Goal: Find specific page/section: Find specific page/section

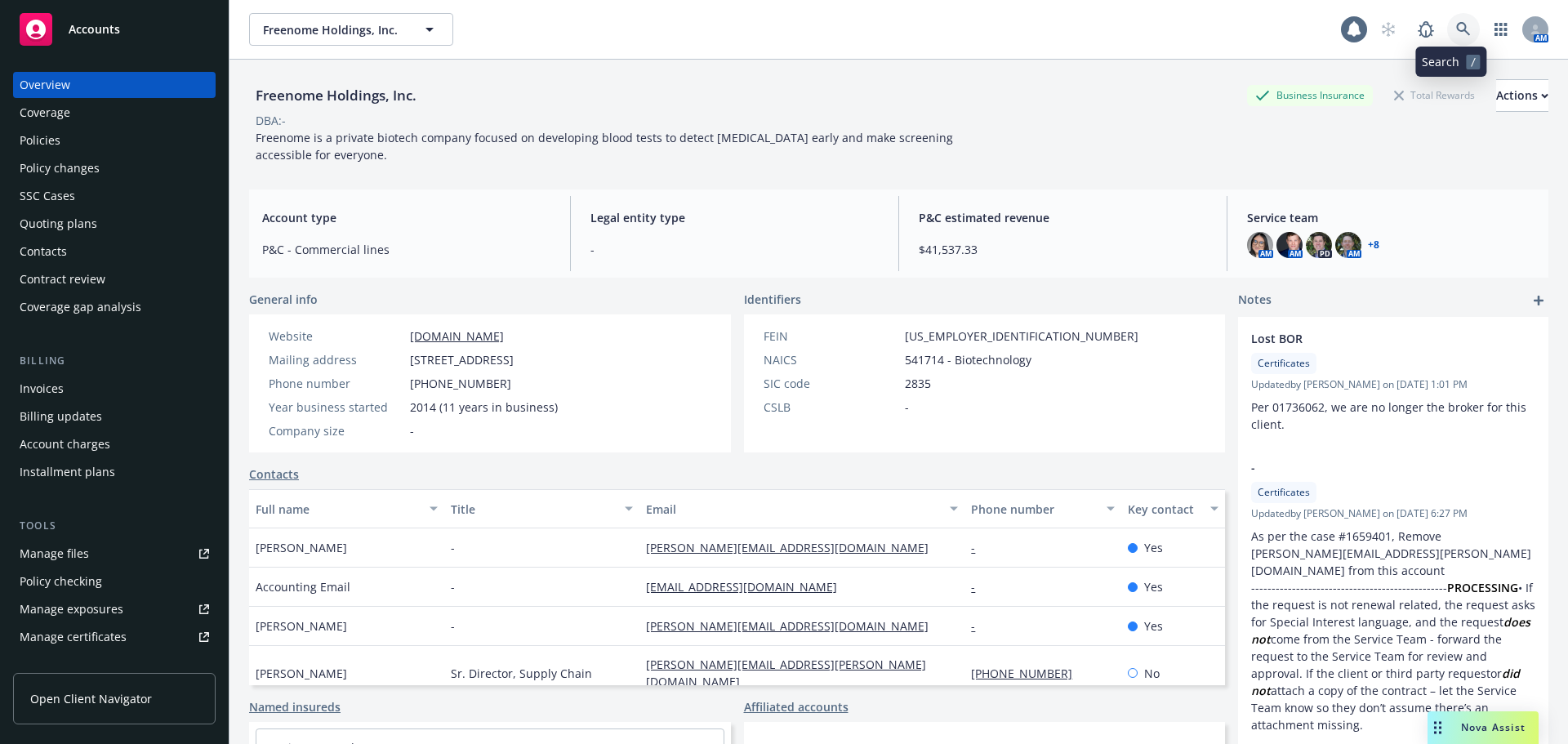
click at [1456, 30] on icon at bounding box center [1464, 30] width 15 height 15
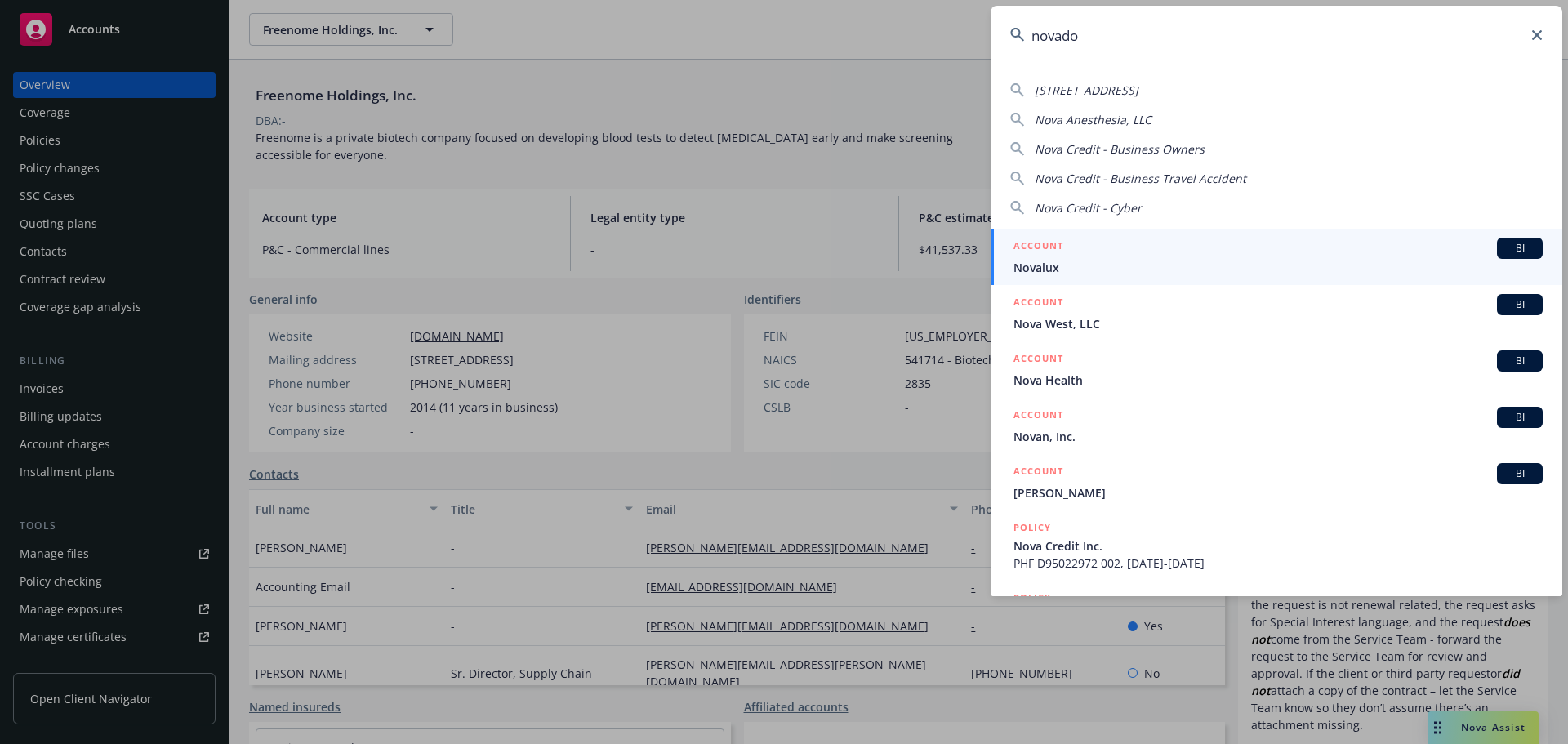
type input "novadoz"
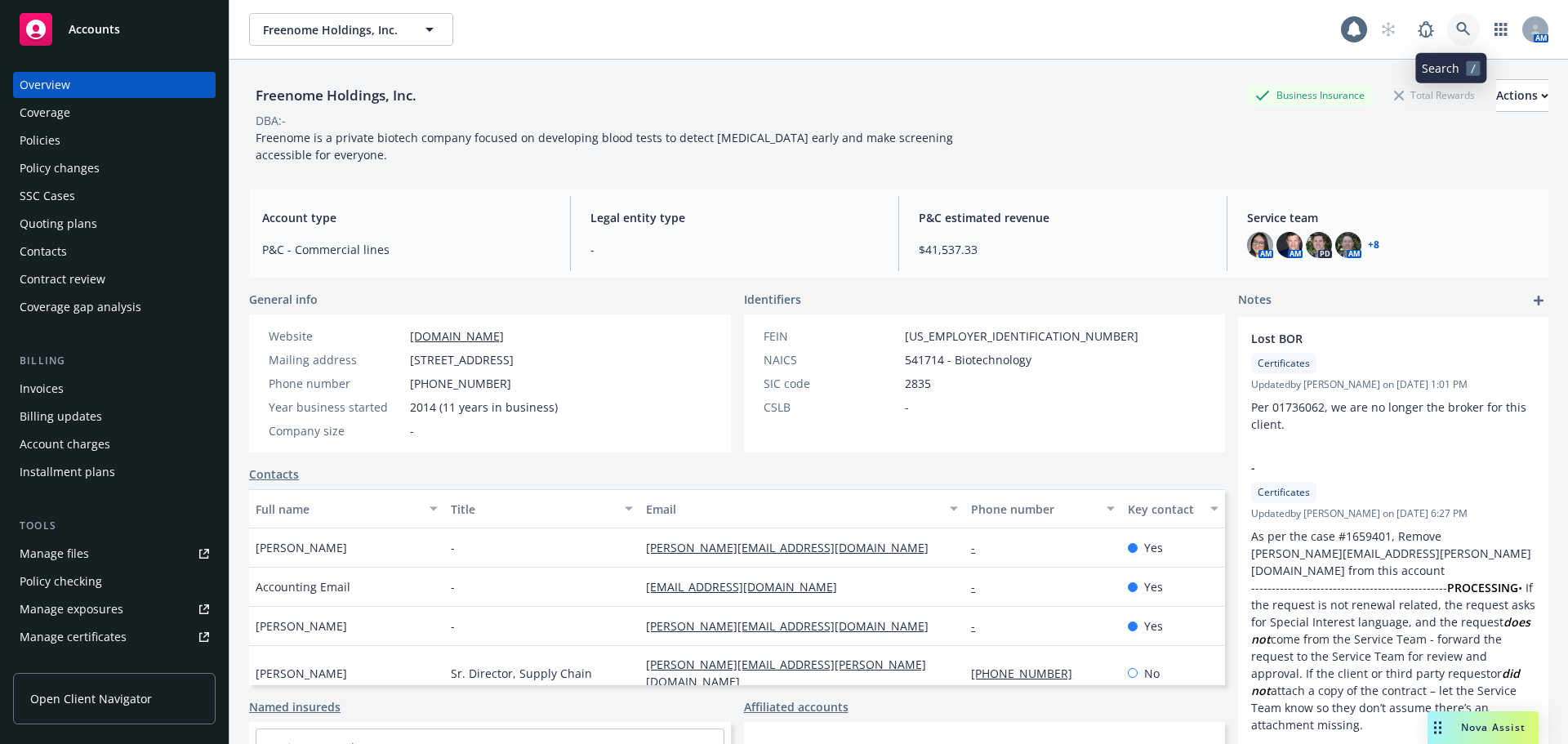
click at [1456, 23] on icon at bounding box center [1464, 30] width 15 height 15
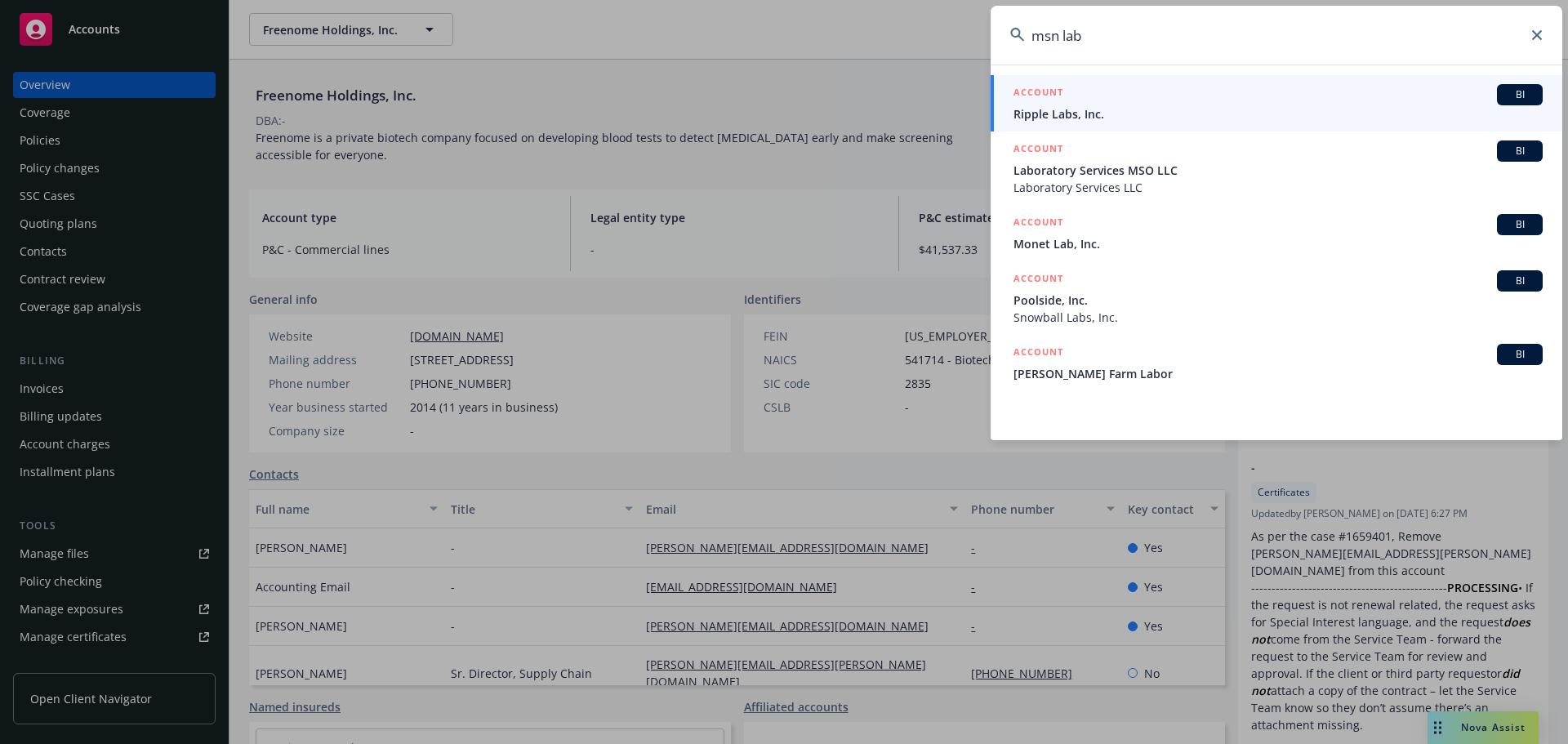
type input "msn labs"
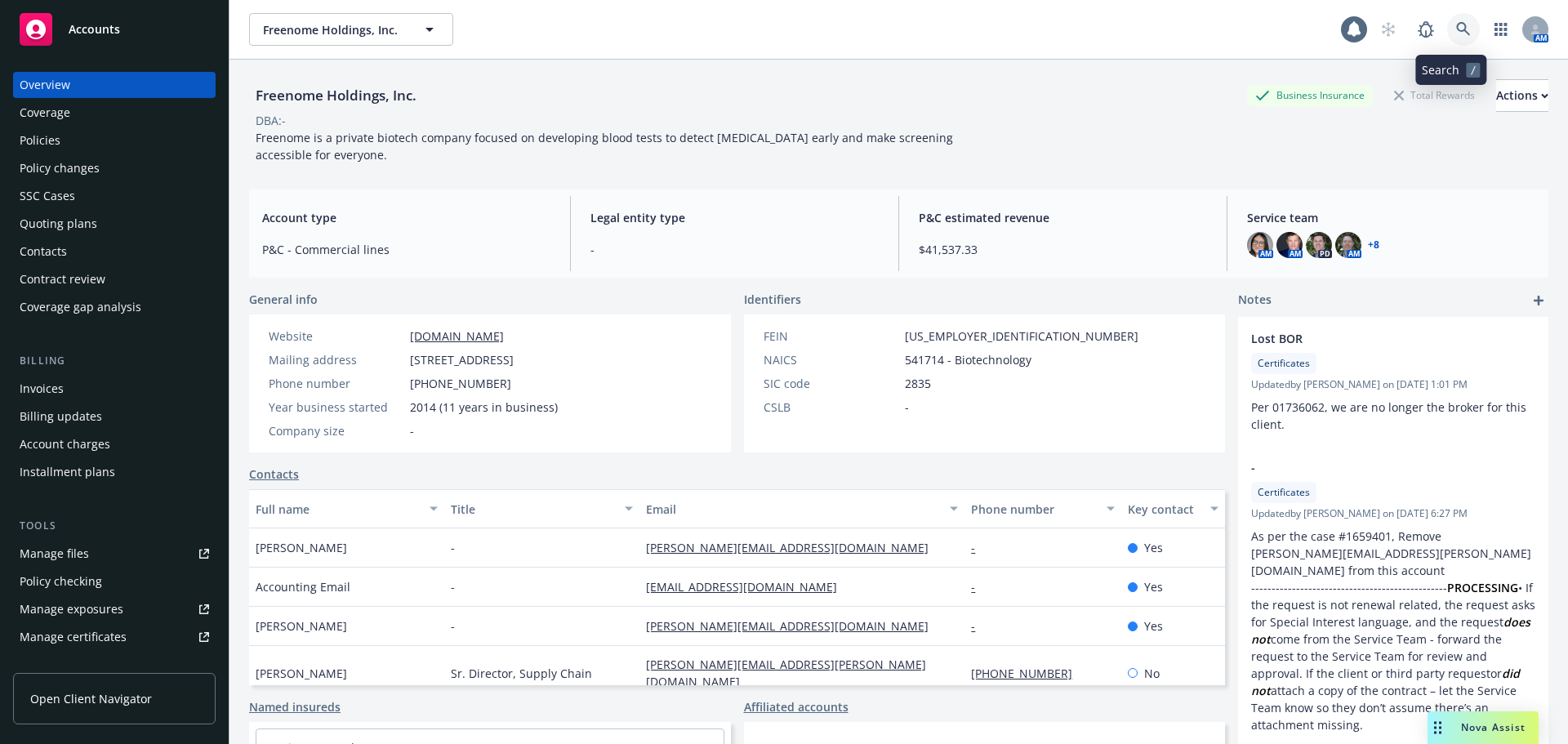
click at [1447, 27] on link at bounding box center [1463, 29] width 33 height 33
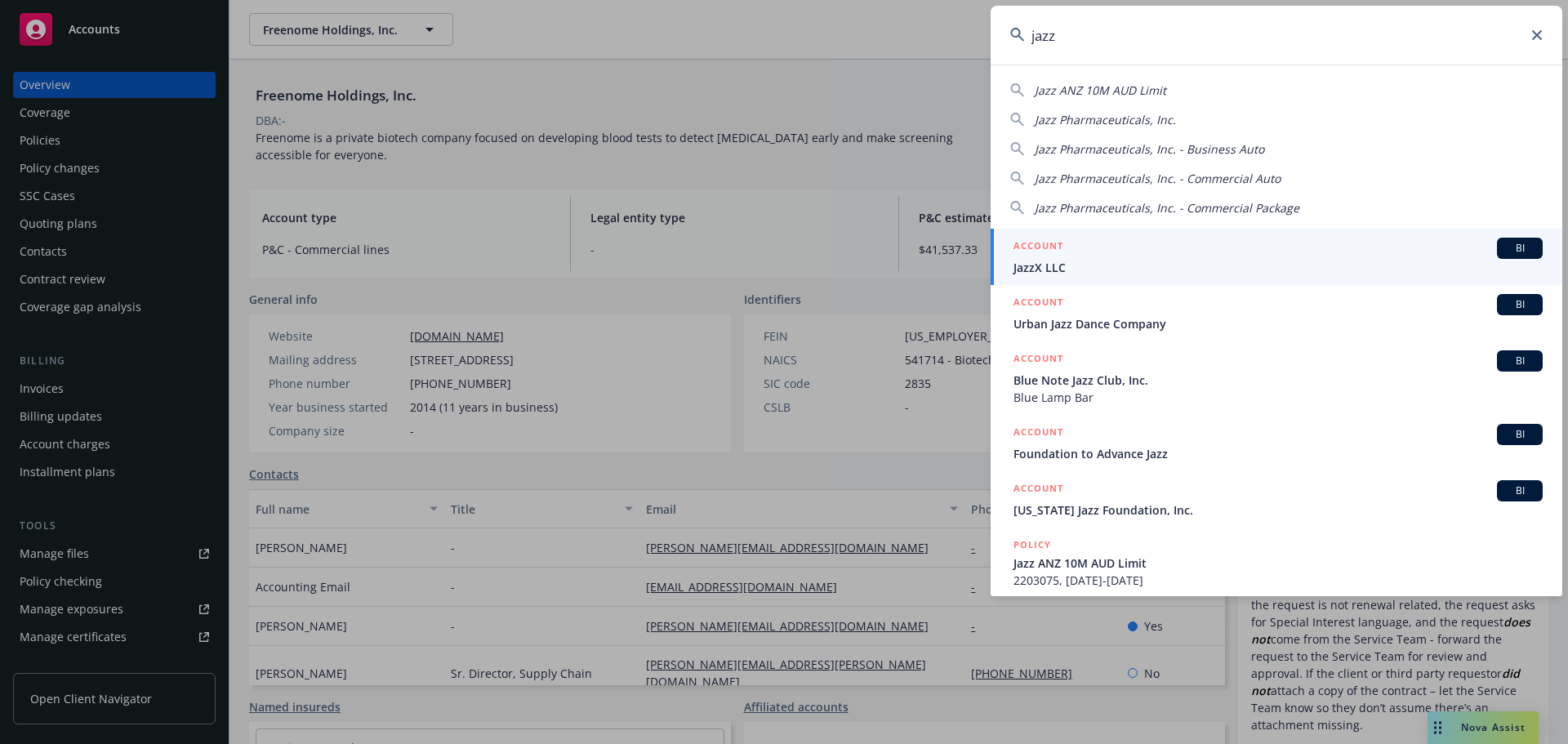
click at [1134, 119] on span "Jazz Pharmaceuticals, Inc." at bounding box center [1106, 119] width 142 height 16
type input "Jazz Pharmaceuticals, Inc."
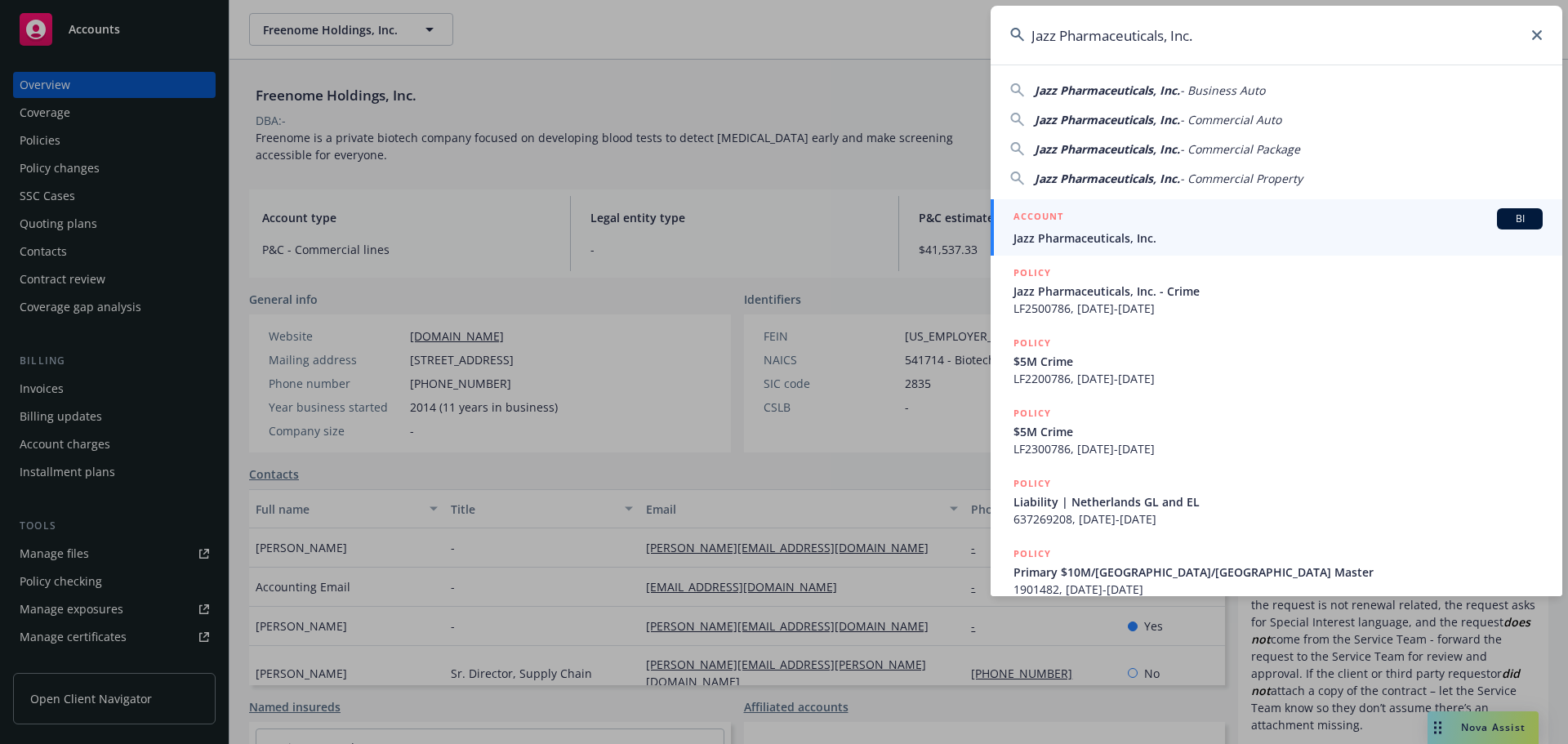
click at [1130, 235] on span "Jazz Pharmaceuticals, Inc." at bounding box center [1278, 237] width 529 height 17
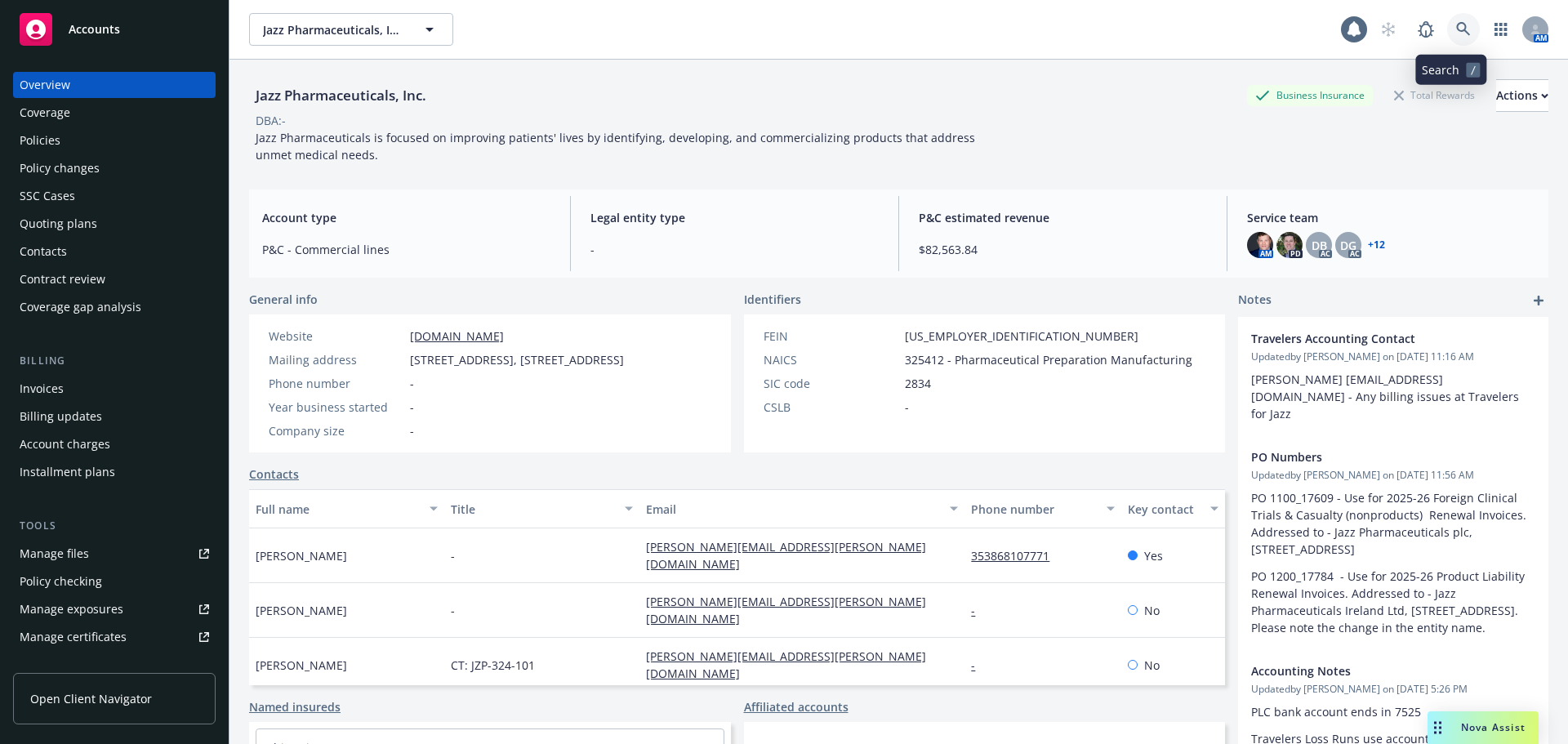
click at [1456, 35] on icon at bounding box center [1464, 30] width 15 height 15
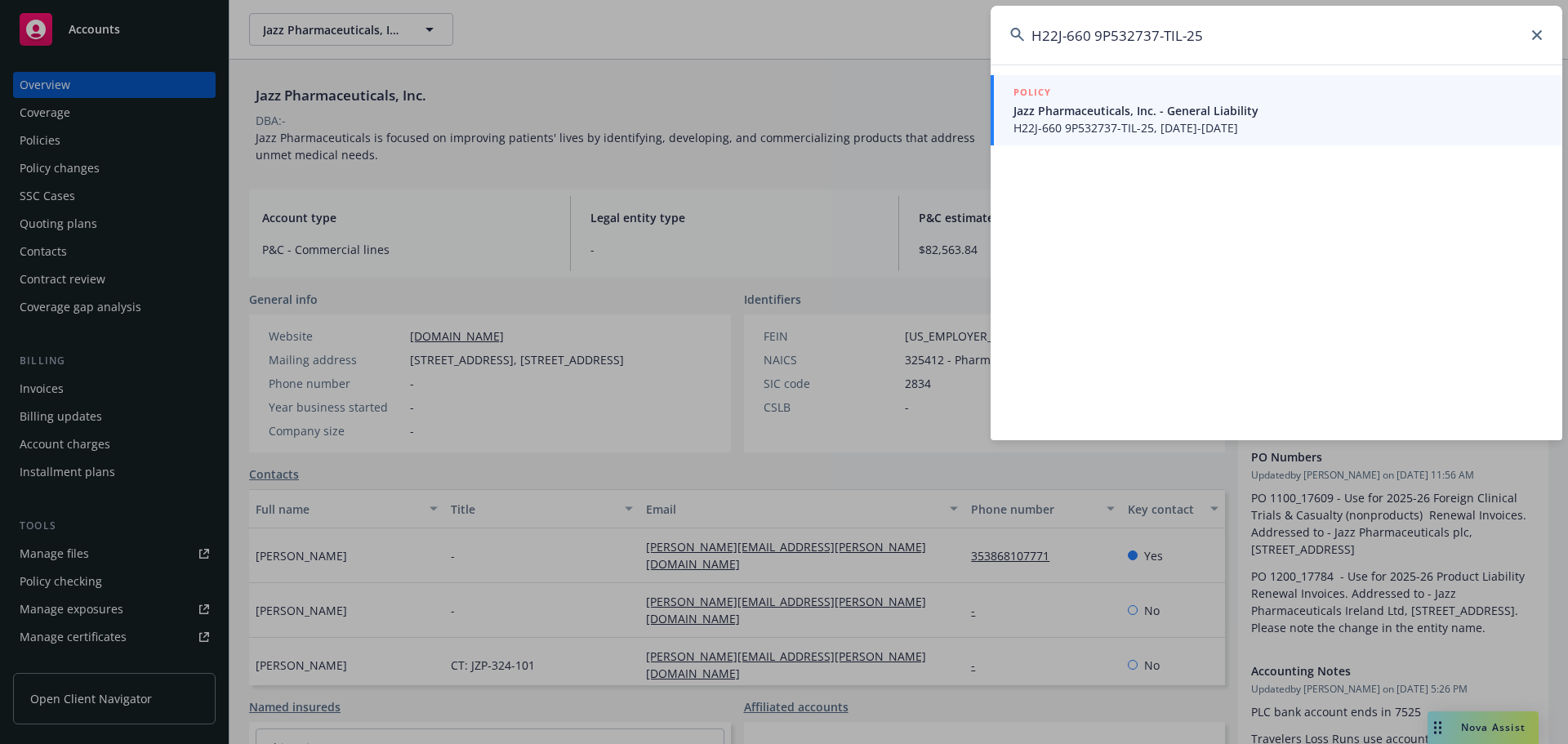
type input "H22J-660 9P532737-TIL-25"
click at [1175, 115] on span "Jazz Pharmaceuticals, Inc. - General Liability" at bounding box center [1278, 111] width 529 height 17
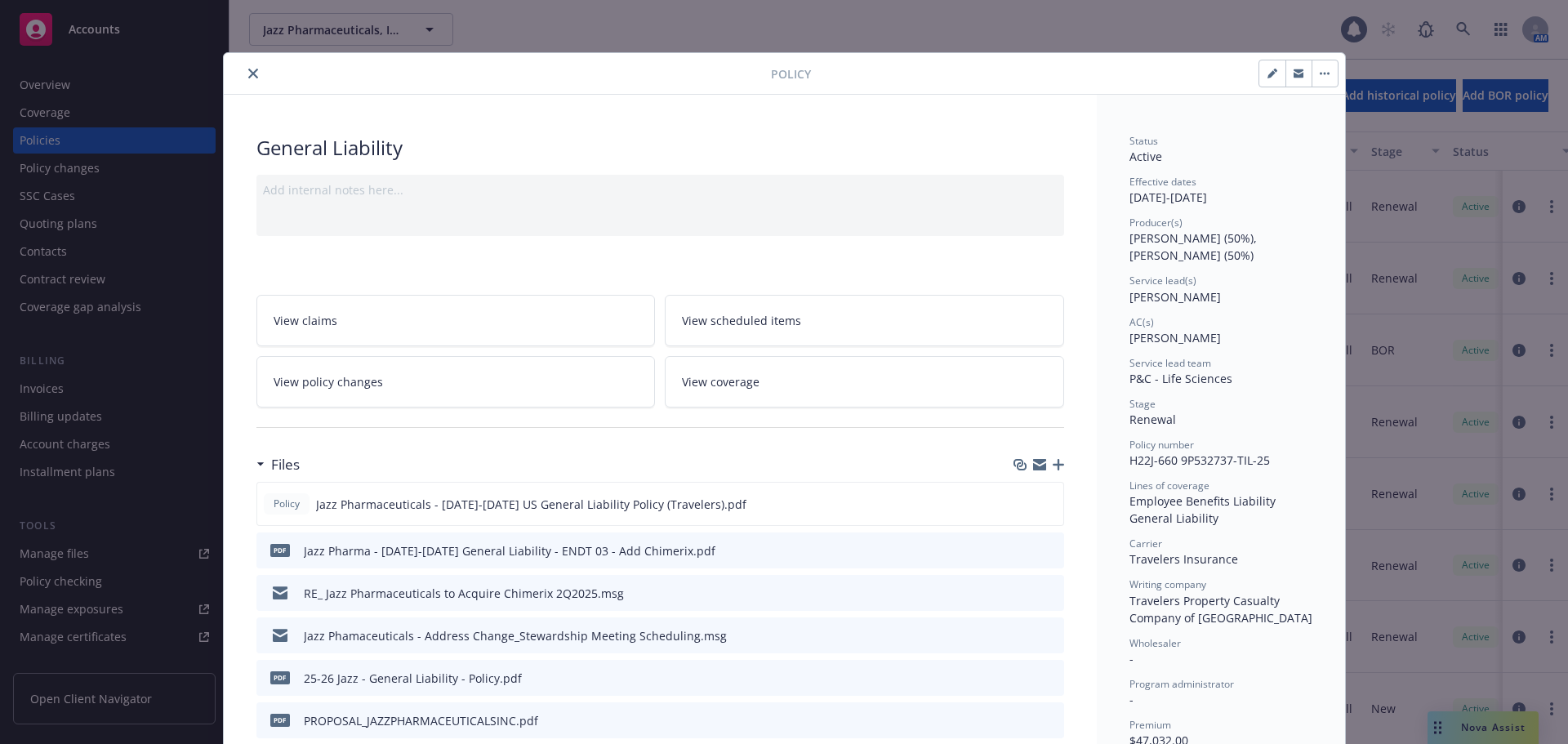
click at [249, 76] on icon "close" at bounding box center [253, 74] width 10 height 10
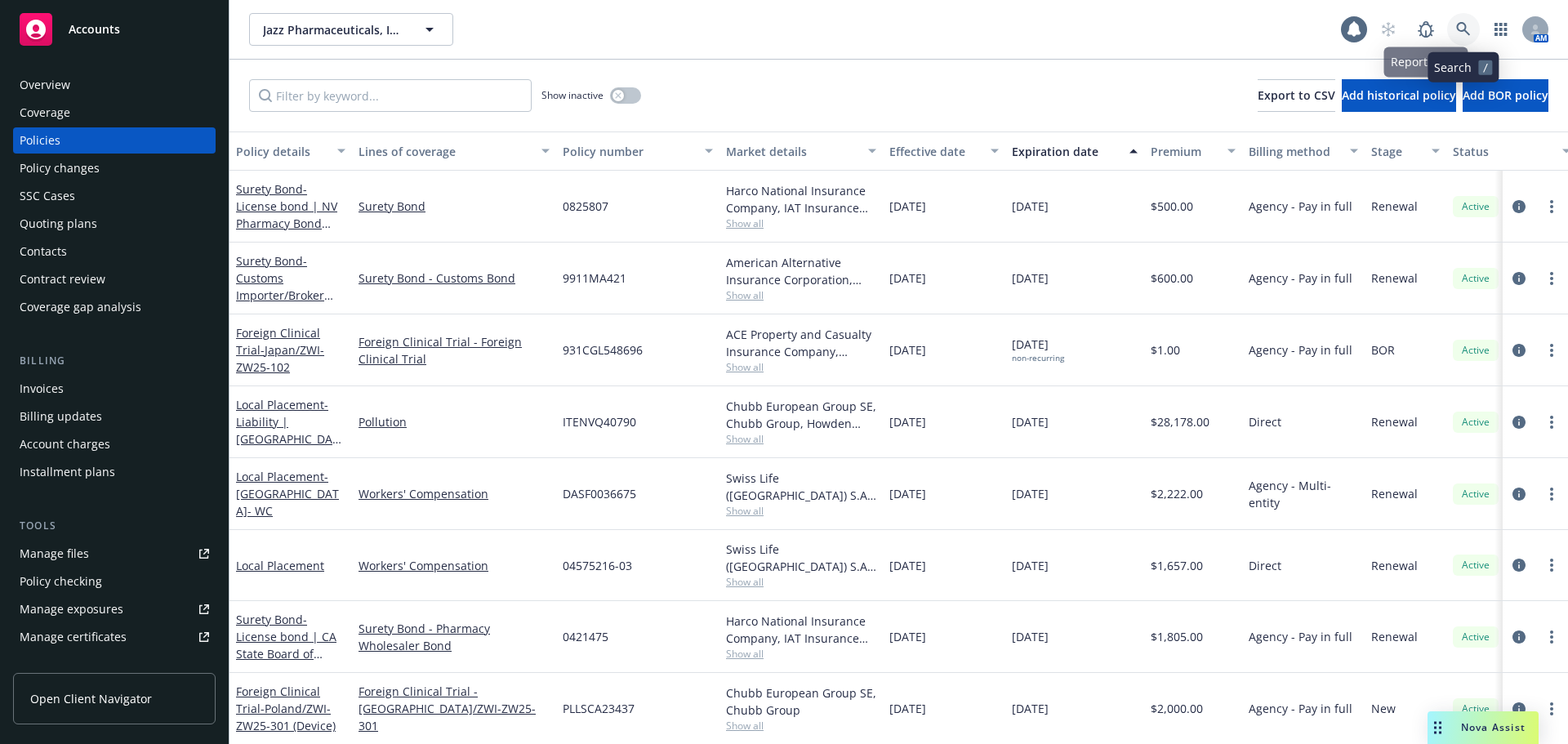
click at [1449, 30] on link at bounding box center [1463, 29] width 33 height 33
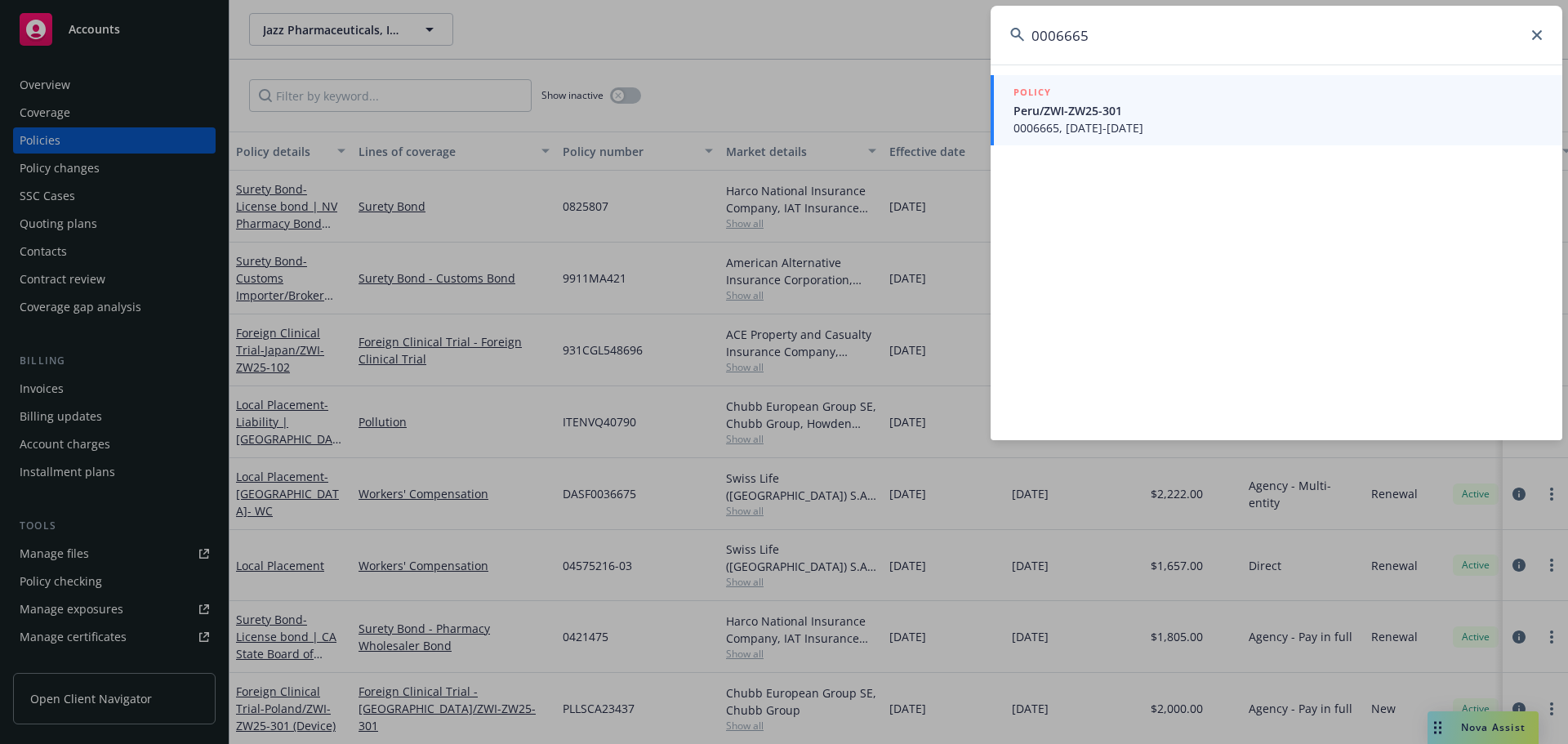
type input "0006665"
click at [1141, 109] on span "Peru/ZWI-ZW25-301" at bounding box center [1278, 111] width 529 height 17
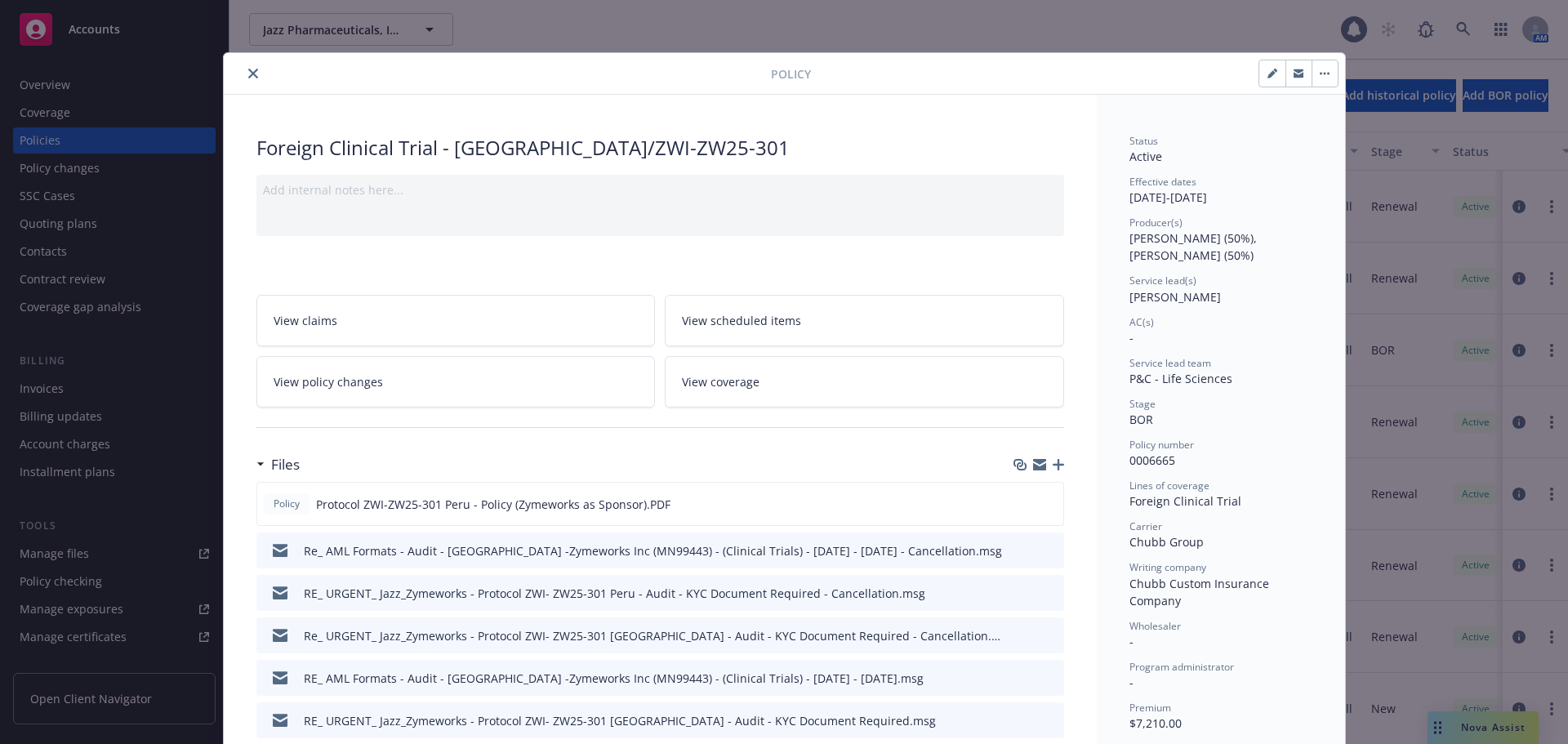
click at [249, 75] on icon "close" at bounding box center [253, 74] width 10 height 10
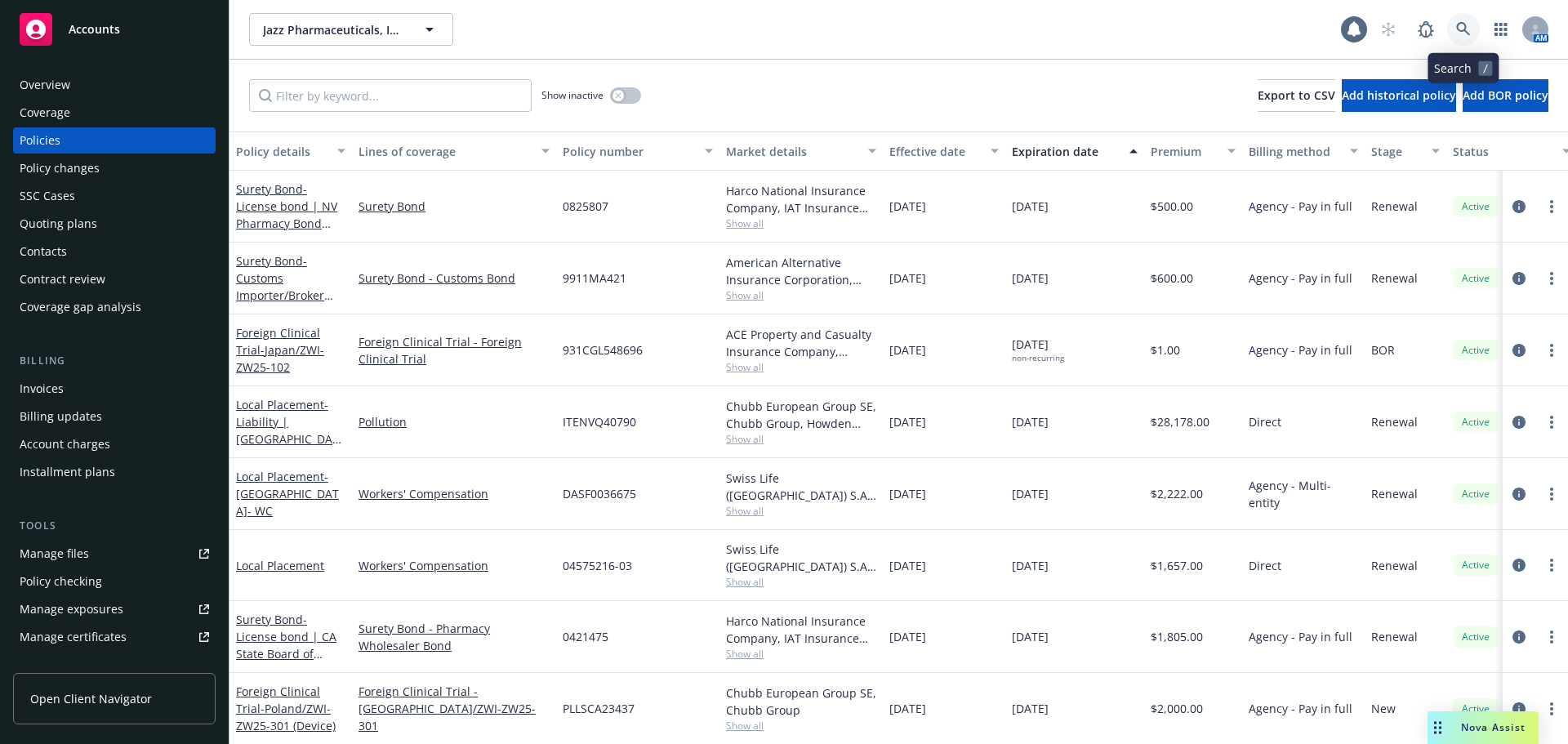
click at [1468, 25] on icon at bounding box center [1464, 30] width 15 height 15
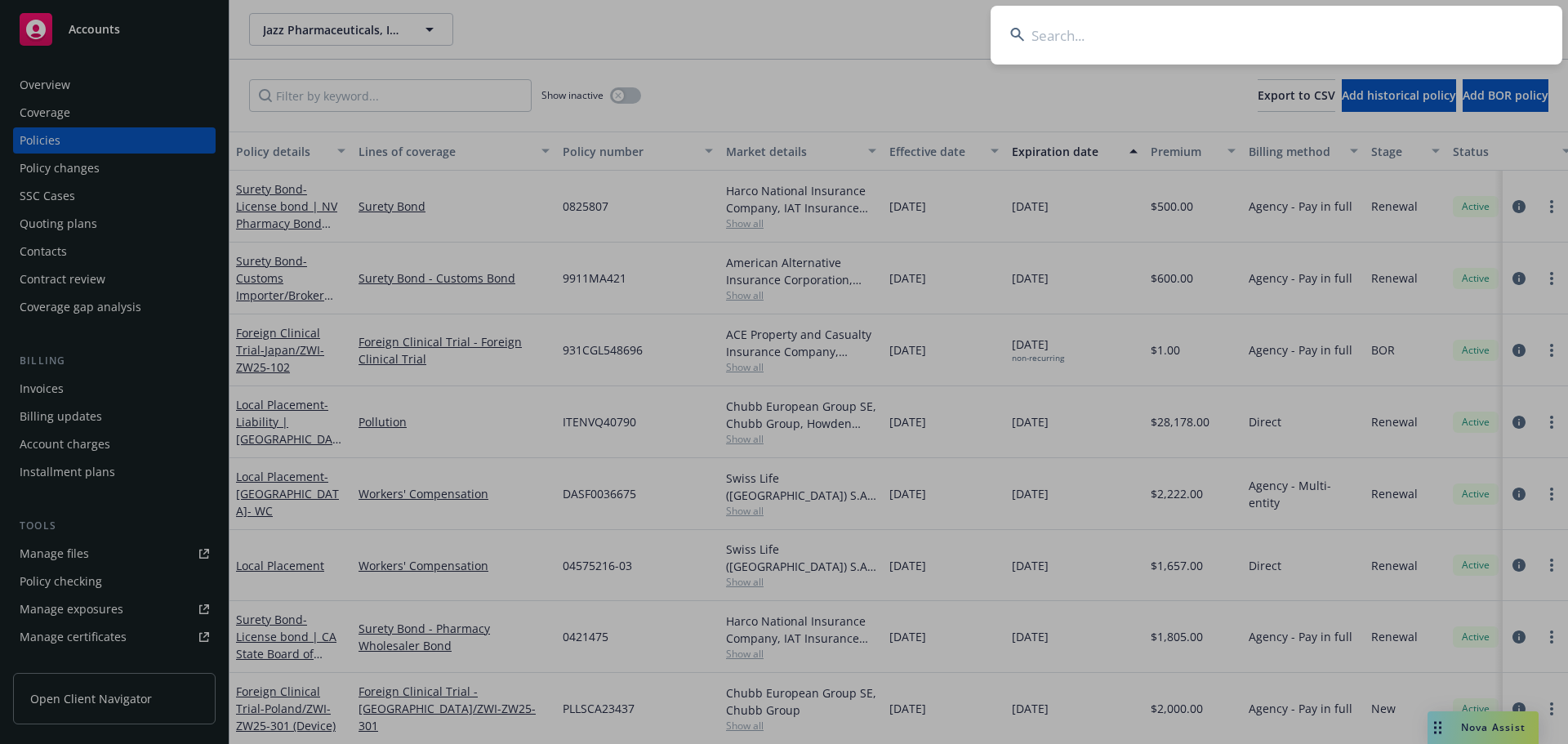
type input "01PK08054875"
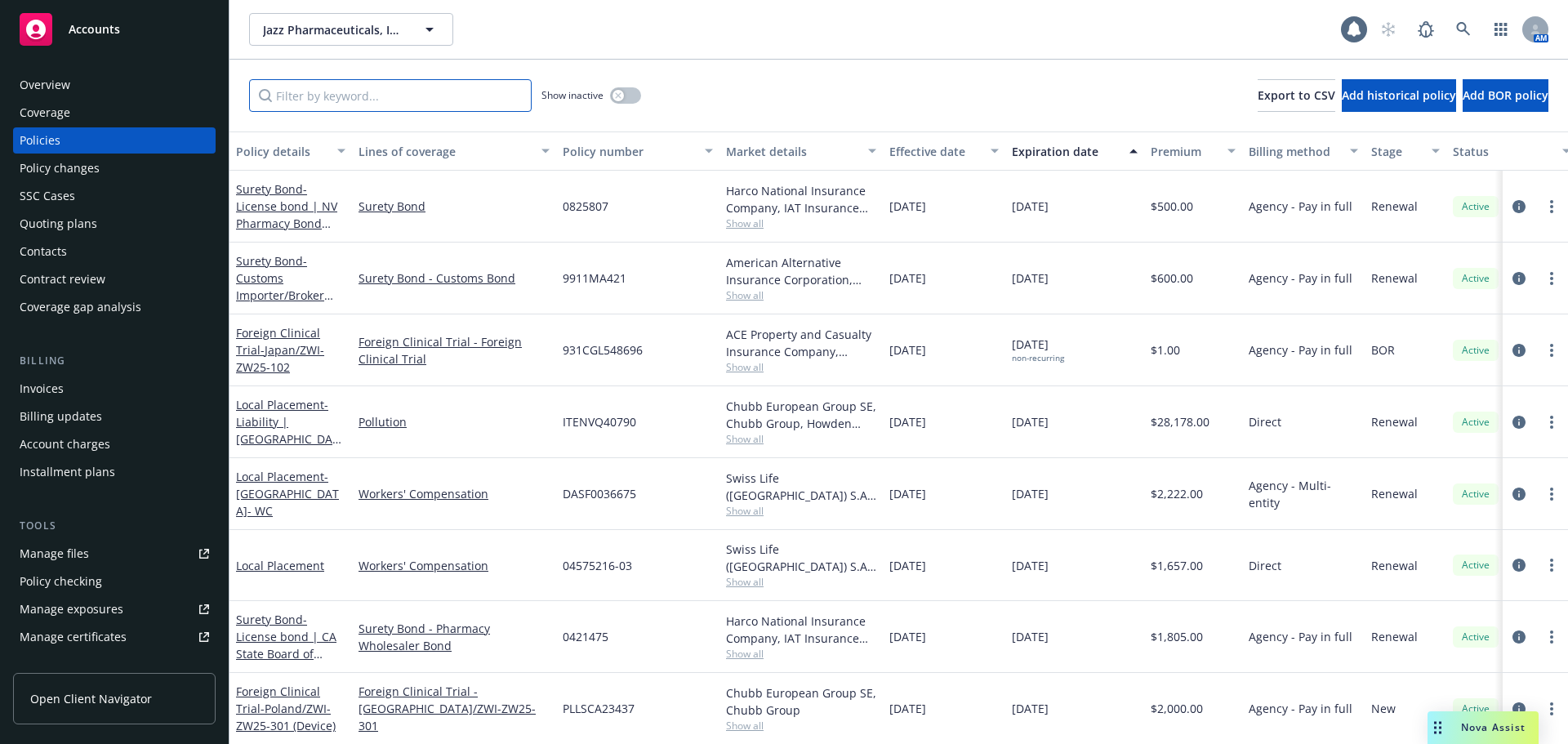
paste input "01PK08054875"
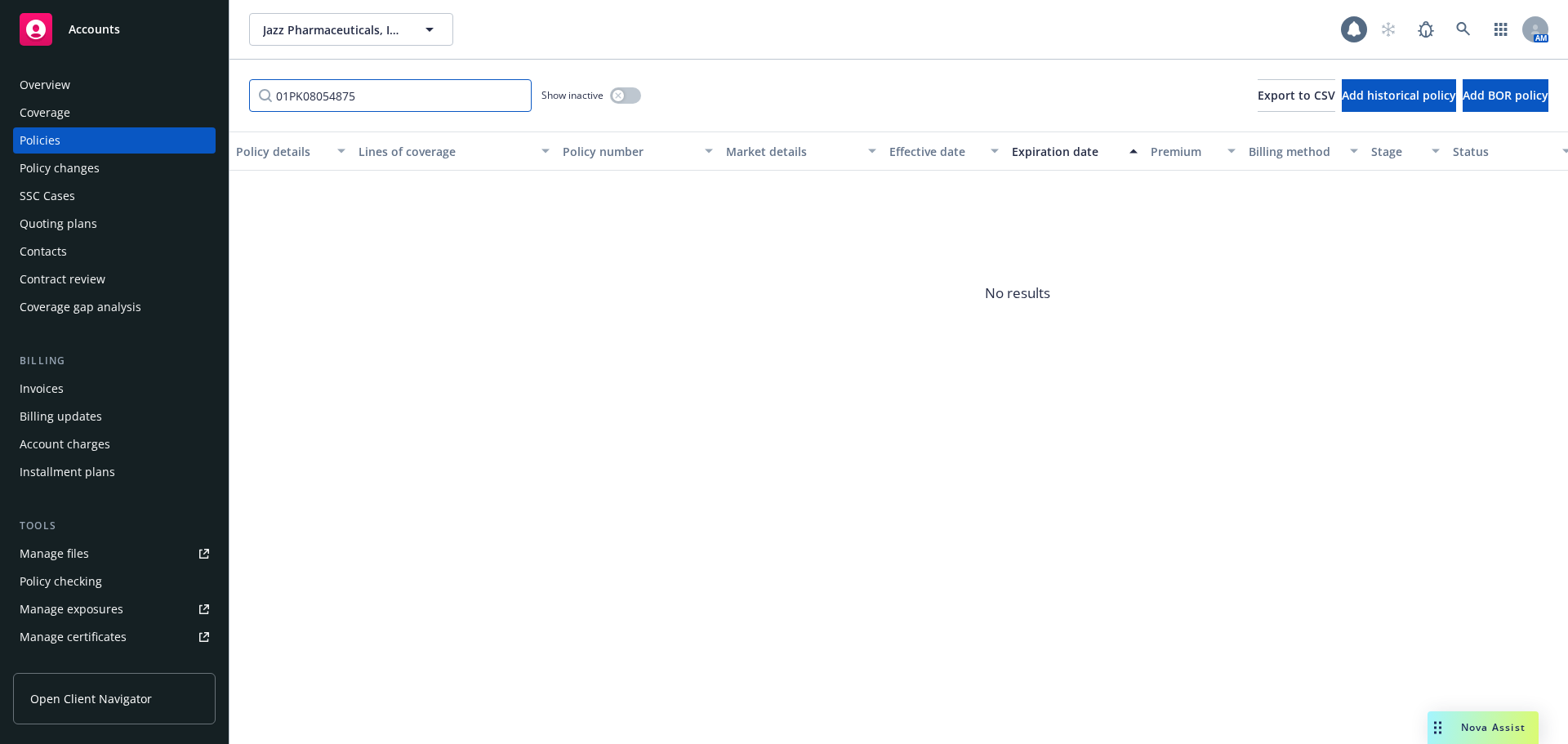
drag, startPoint x: 321, startPoint y: 96, endPoint x: 191, endPoint y: 93, distance: 130.0
click at [191, 93] on div "Accounts Overview Coverage Policies Policy changes SSC Cases Quoting plans Cont…" at bounding box center [784, 372] width 1568 height 744
drag, startPoint x: 354, startPoint y: 101, endPoint x: 113, endPoint y: 64, distance: 243.8
click at [113, 64] on div "Accounts Overview Coverage Policies Policy changes SSC Cases Quoting plans Cont…" at bounding box center [784, 372] width 1568 height 744
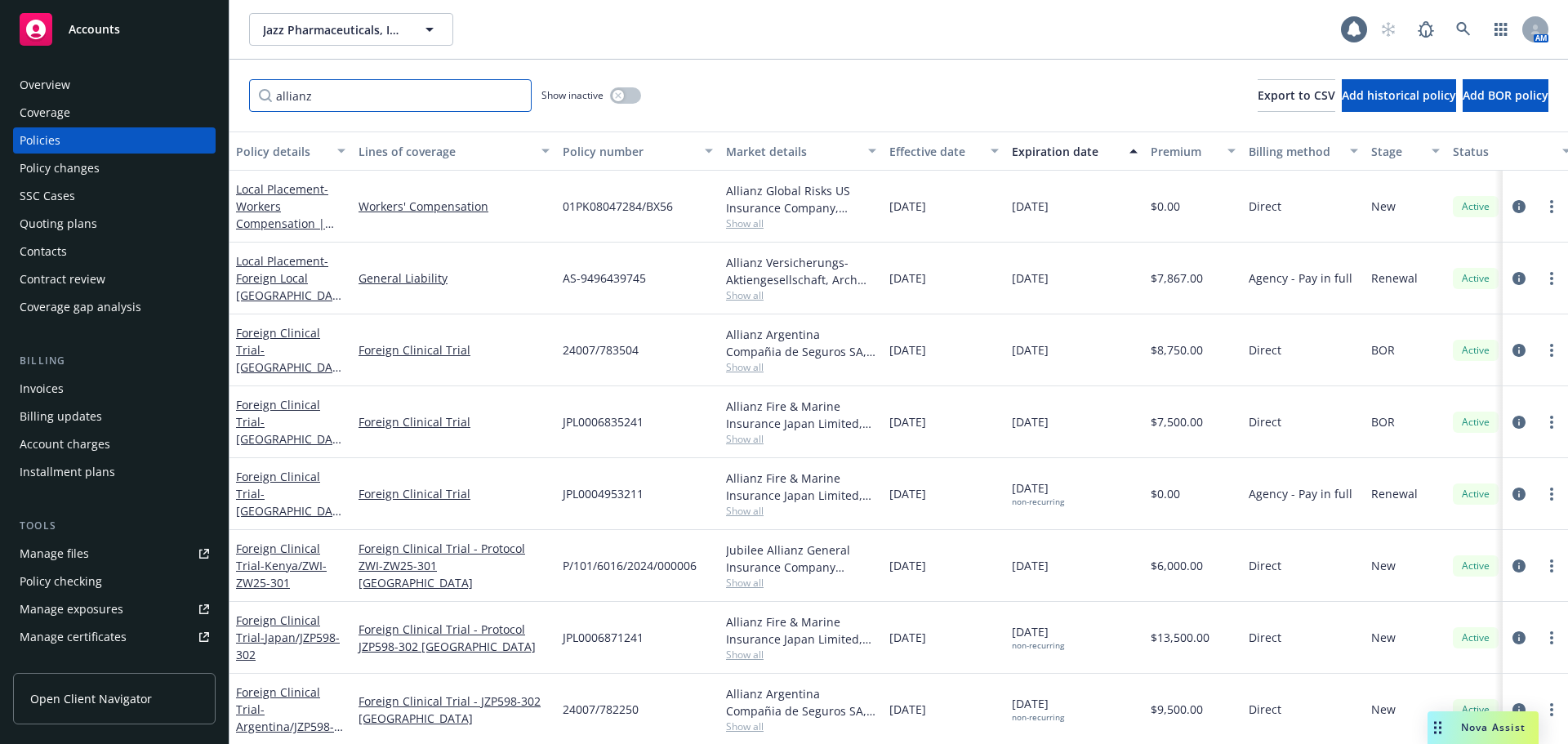
type input "allianz"
